Goal: Task Accomplishment & Management: Manage account settings

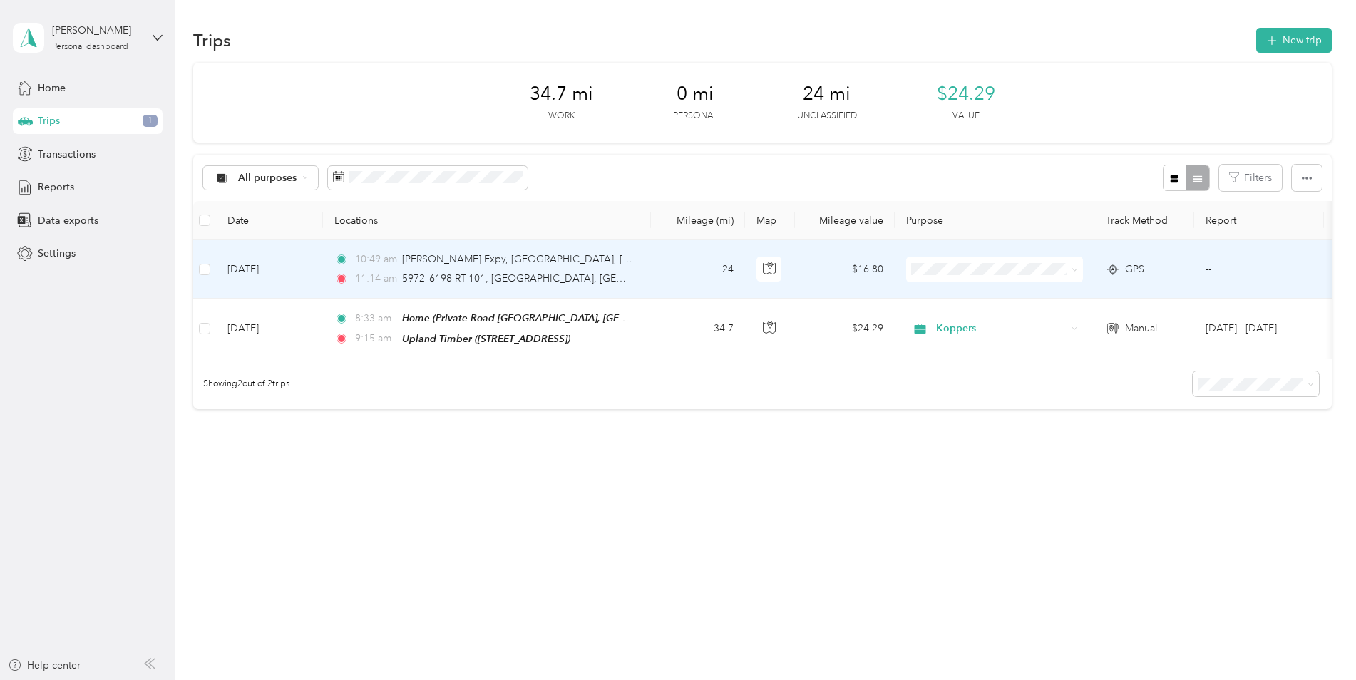
click at [1106, 273] on icon at bounding box center [1113, 269] width 14 height 11
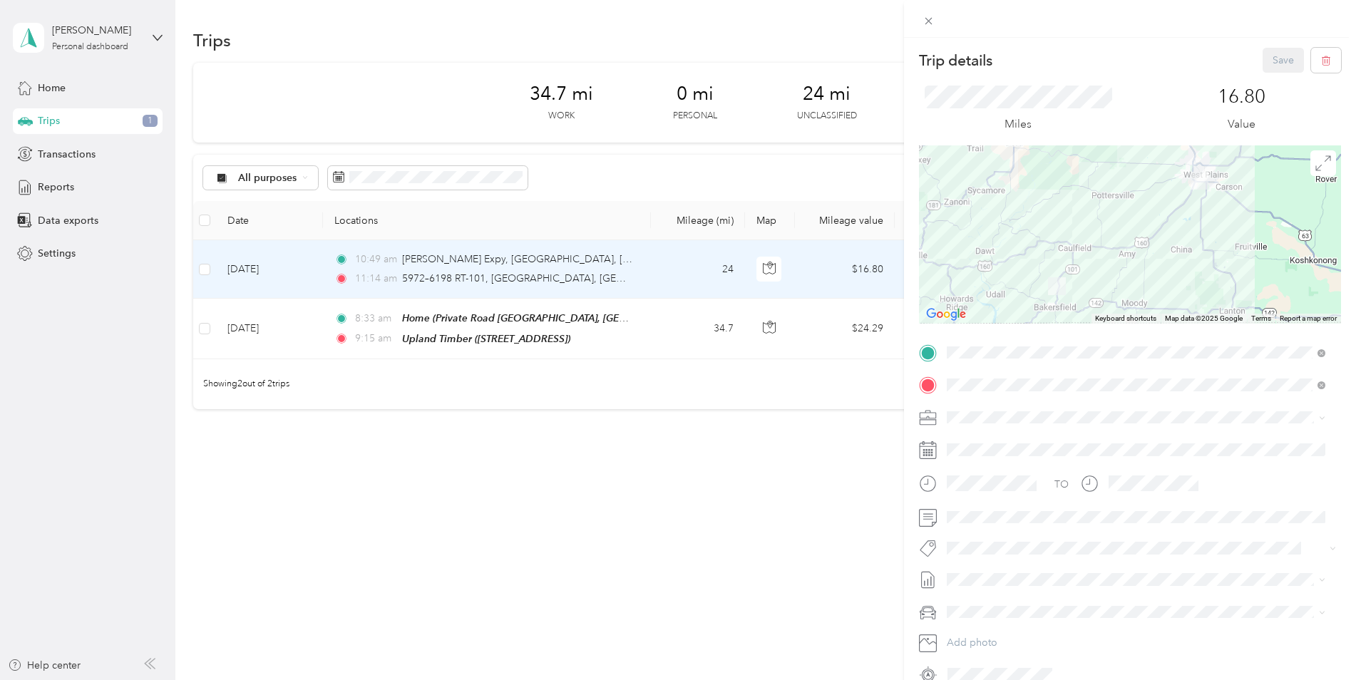
click at [801, 466] on div "Trip details Save This trip cannot be edited because it is either under review,…" at bounding box center [678, 340] width 1356 height 680
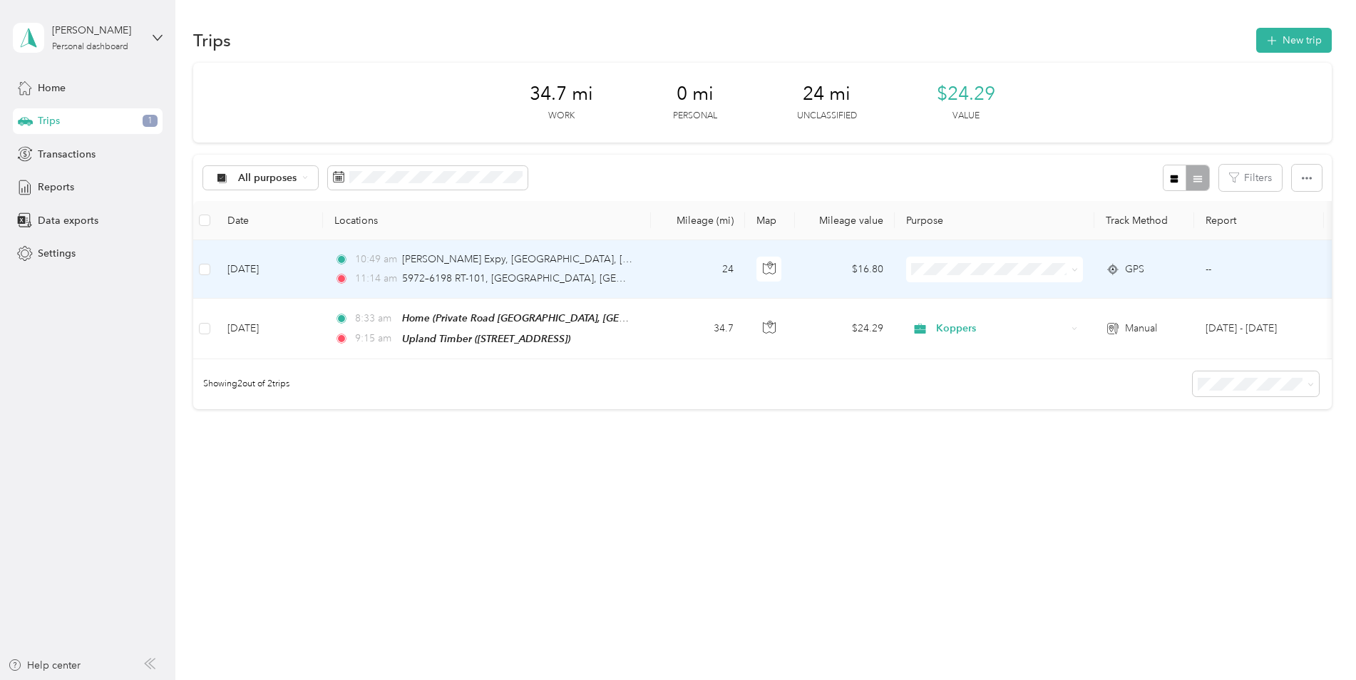
click at [1012, 302] on ol "Koppers Personal" at bounding box center [994, 308] width 177 height 50
click at [967, 297] on li "Koppers" at bounding box center [994, 296] width 177 height 25
